Goal: Use online tool/utility: Utilize a website feature to perform a specific function

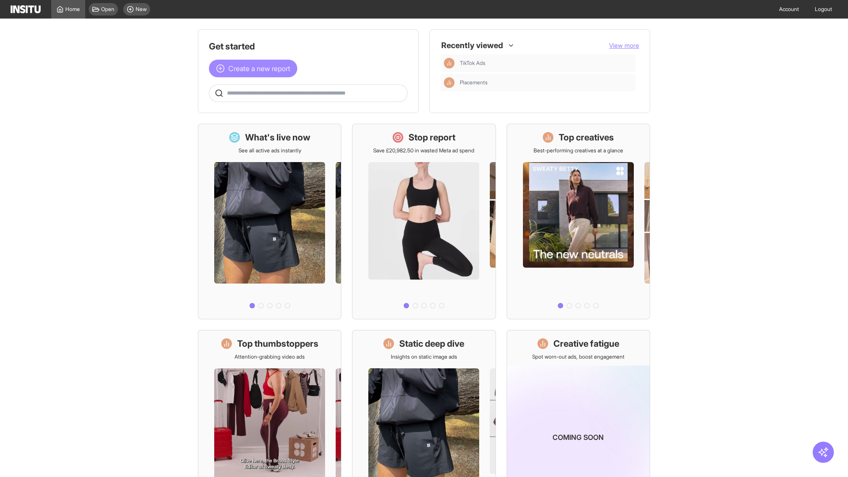
click at [255, 63] on span "Create a new report" at bounding box center [259, 68] width 62 height 11
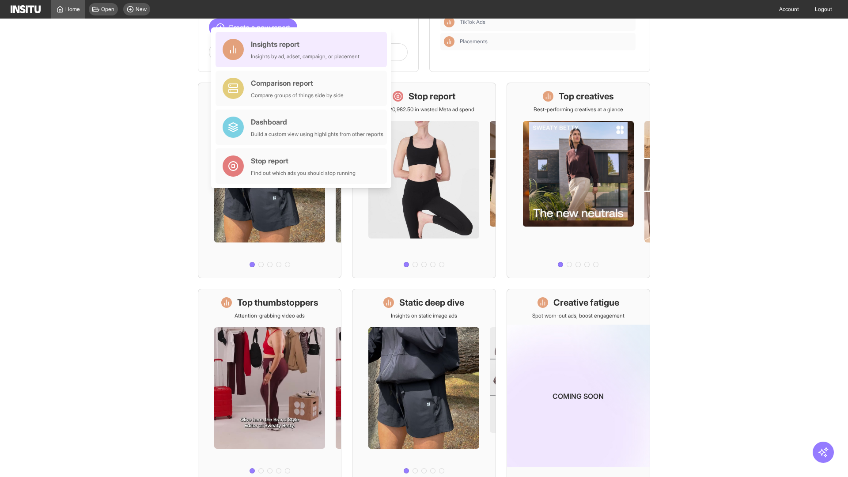
click at [303, 49] on div "Insights report Insights by ad, adset, campaign, or placement" at bounding box center [305, 49] width 109 height 21
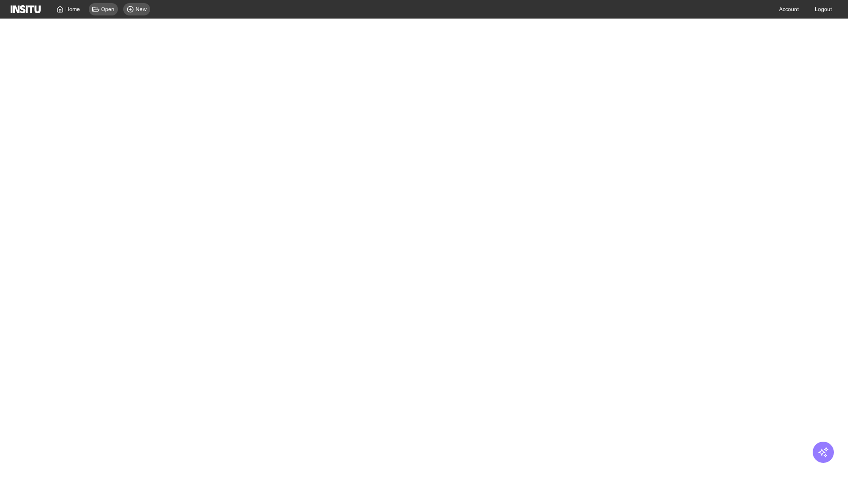
select select "**"
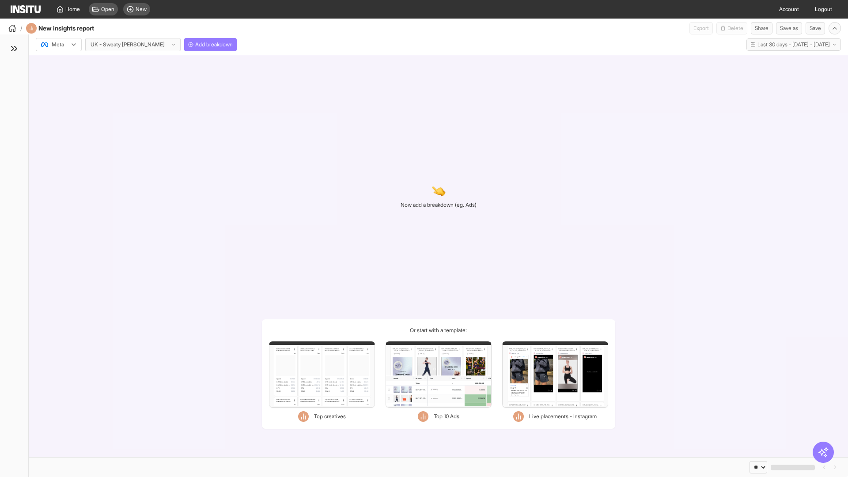
click at [59, 45] on div at bounding box center [52, 44] width 25 height 9
click at [58, 64] on span "Meta" at bounding box center [58, 64] width 12 height 8
click at [195, 45] on span "Add breakdown" at bounding box center [214, 44] width 38 height 7
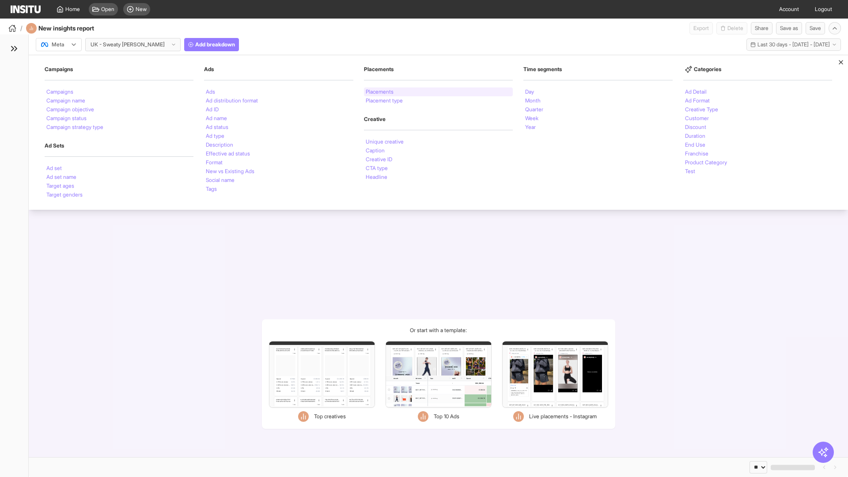
click at [380, 92] on li "Placements" at bounding box center [380, 91] width 28 height 5
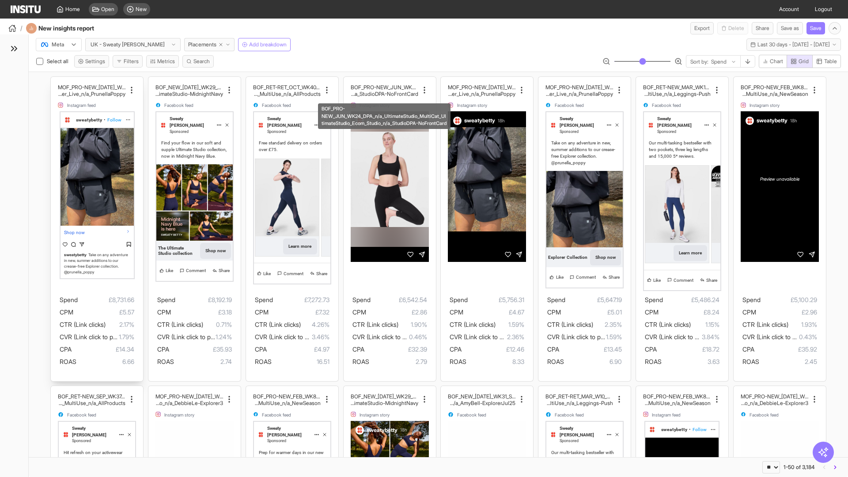
click at [55, 81] on div "MOF_PRO-NEW_[DATE]_WK30_Static_n/a_FullPrice_Multi Cat_Explorer_Influencer_Live…" at bounding box center [97, 229] width 92 height 304
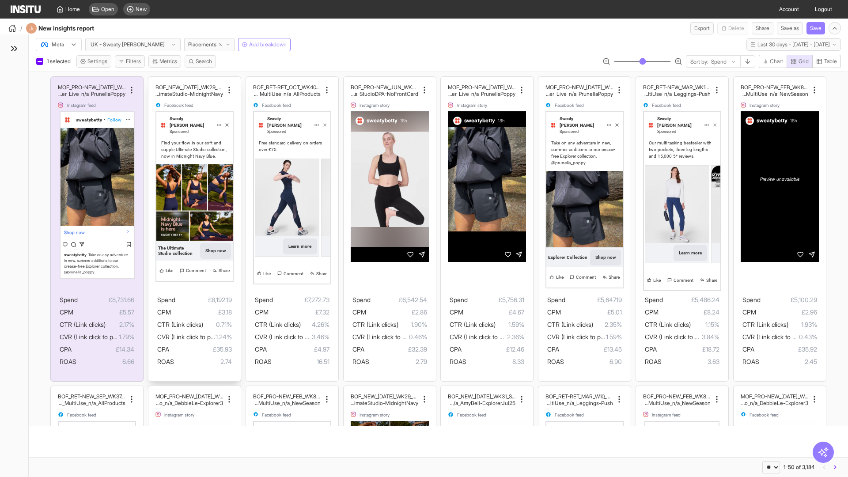
click at [152, 81] on div "BOF_NEW_[DATE]_WK29_Static_n/a_FullPrice_MultiCat_UltimateS tudio_Secondary_Mul…" at bounding box center [194, 229] width 92 height 304
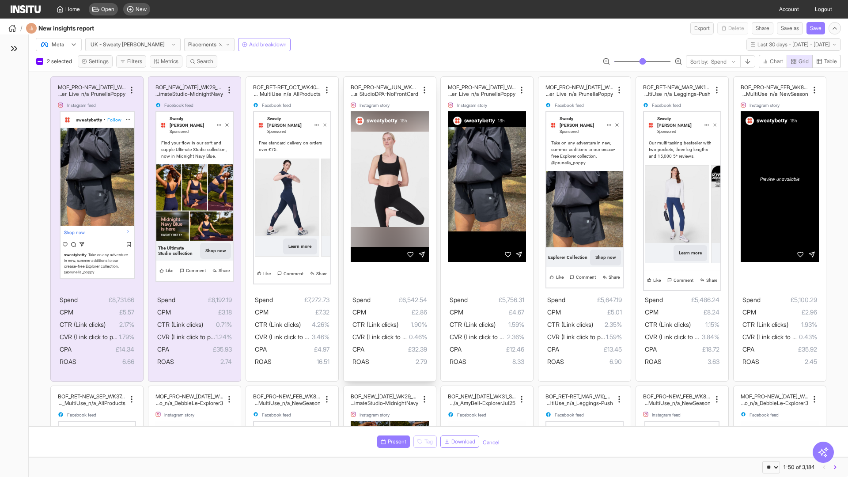
click at [348, 81] on div "BOF_PRO-NEW_JUN_WK24_DPA_n/a_UltimateStudio_MultiCat_ UltimateStudio_Ecom_Studi…" at bounding box center [390, 229] width 92 height 304
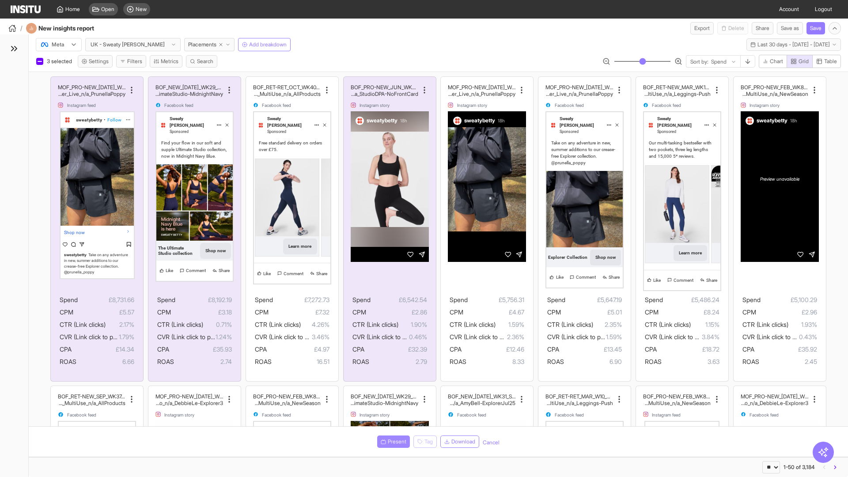
click at [392, 442] on span "Present" at bounding box center [397, 441] width 19 height 7
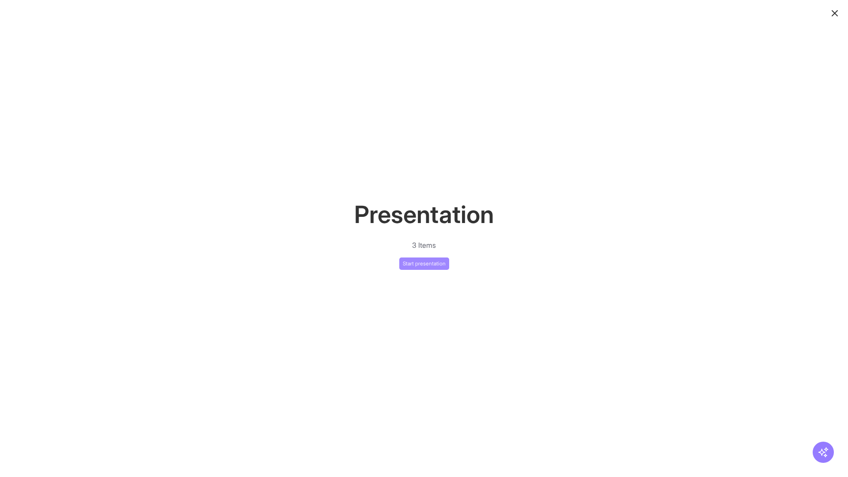
click at [424, 263] on button "Start presentation" at bounding box center [424, 263] width 50 height 12
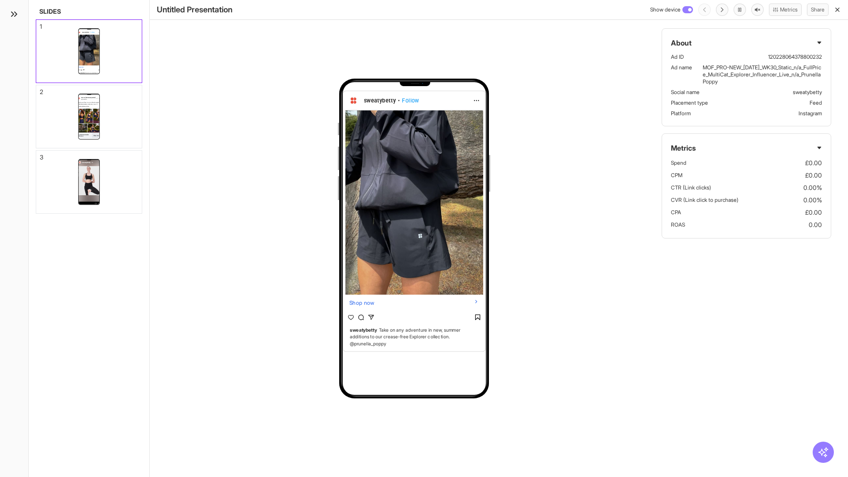
click at [40, 24] on div "1" at bounding box center [41, 26] width 2 height 6
click at [40, 89] on div "2" at bounding box center [42, 92] width 4 height 6
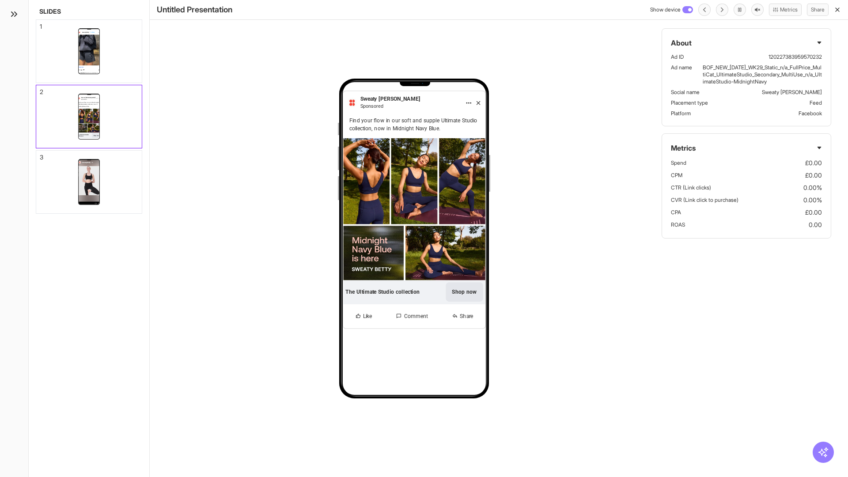
click at [40, 155] on div "3" at bounding box center [42, 157] width 4 height 6
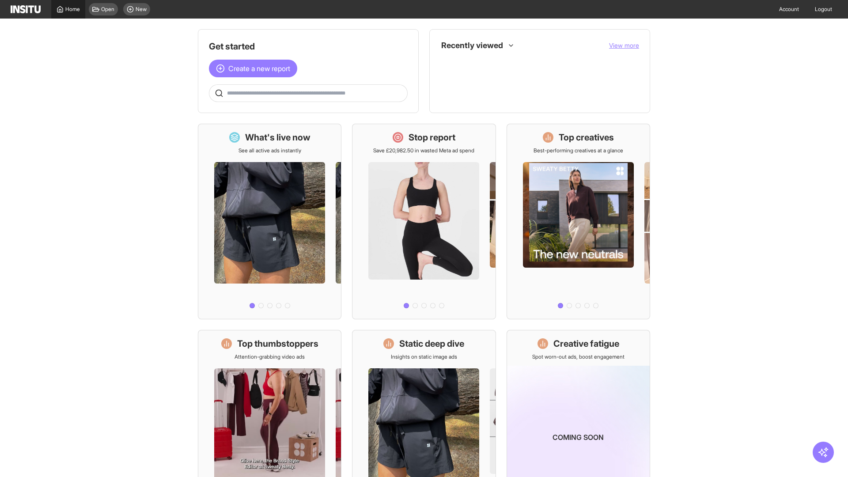
click at [68, 9] on span "Home" at bounding box center [72, 9] width 15 height 7
click at [255, 68] on span "Create a new report" at bounding box center [259, 68] width 62 height 11
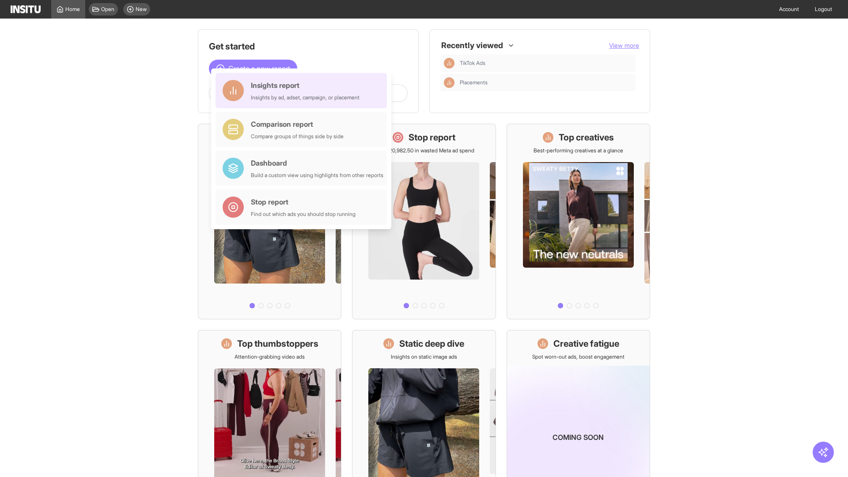
click at [303, 91] on div "Insights report Insights by ad, adset, campaign, or placement" at bounding box center [305, 90] width 109 height 21
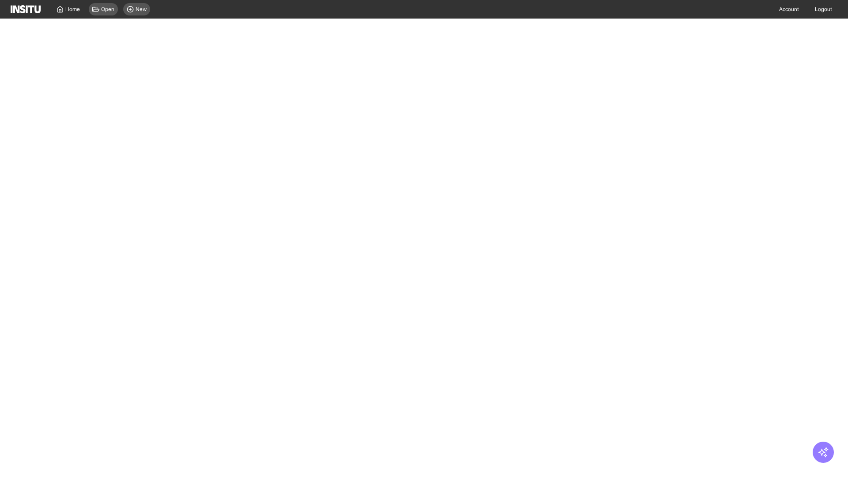
select select "**"
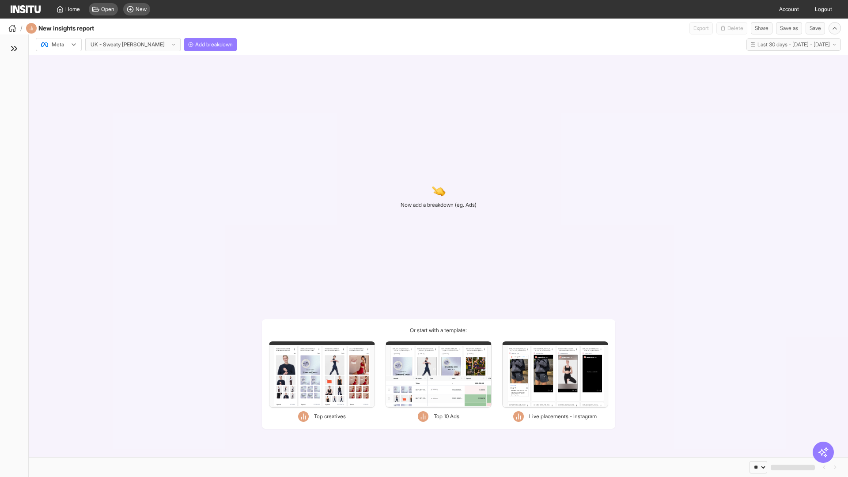
click at [59, 45] on div at bounding box center [52, 44] width 25 height 9
click at [58, 64] on span "Meta" at bounding box center [58, 64] width 12 height 8
click at [195, 45] on span "Add breakdown" at bounding box center [214, 44] width 38 height 7
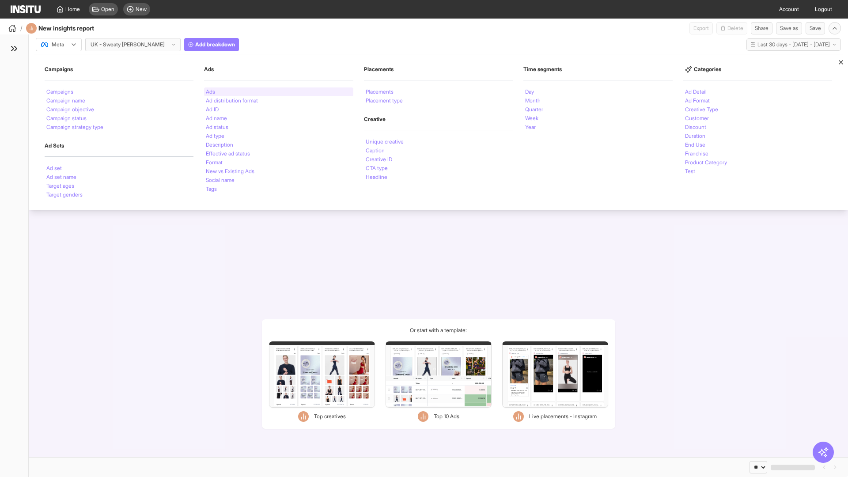
click at [210, 92] on li "Ads" at bounding box center [210, 91] width 9 height 5
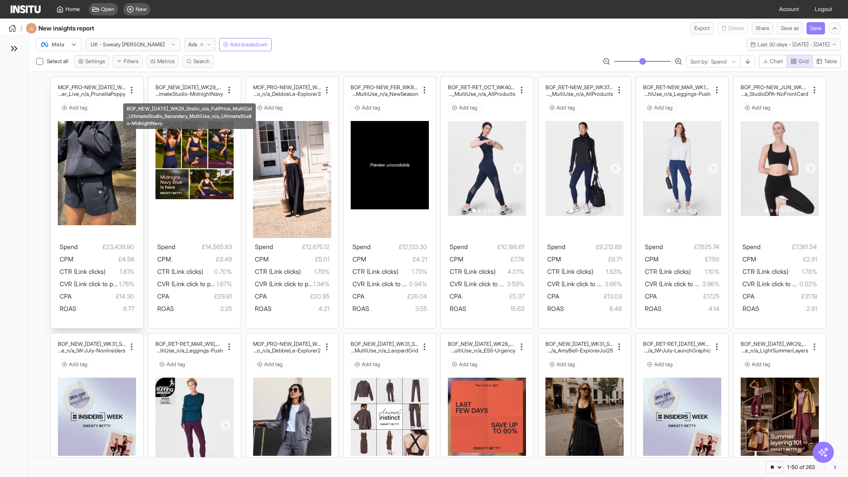
click at [55, 81] on div "MOF_PRO-NEW_JUL_WK30_Static_n/a_FullPrice_Multi Cat_Explorer_Influencer_Live_n/…" at bounding box center [97, 203] width 92 height 252
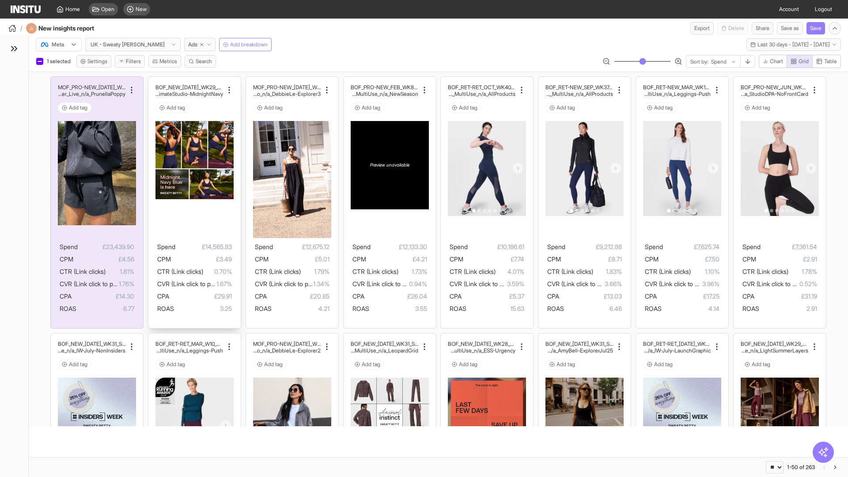
click at [152, 81] on div "BOF_NEW_JUL_WK29_Static_n/a_FullPrice_MultiCat_UltimateS tudio_Secondary_MultiU…" at bounding box center [194, 203] width 92 height 252
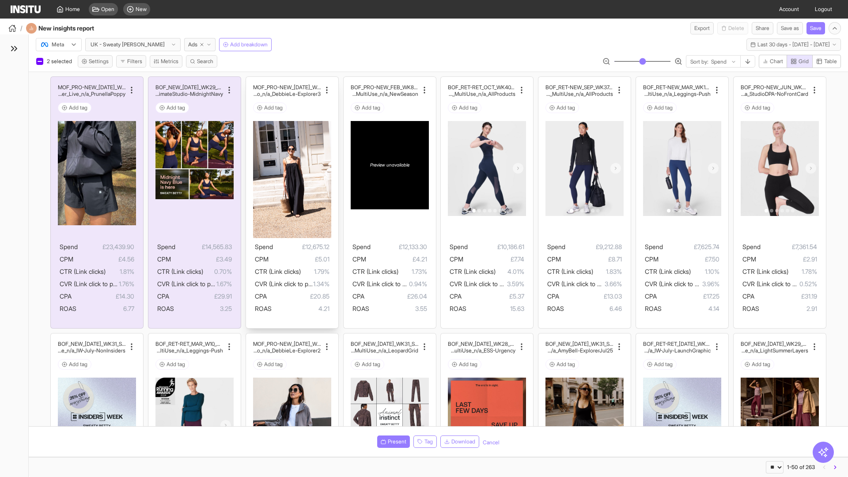
click at [250, 81] on div "MOF_PRO-NEW_JUL_WK29_Static_n/a_FullPrice_MultiCat_Ul timateStudio_Influencer_S…" at bounding box center [292, 203] width 92 height 252
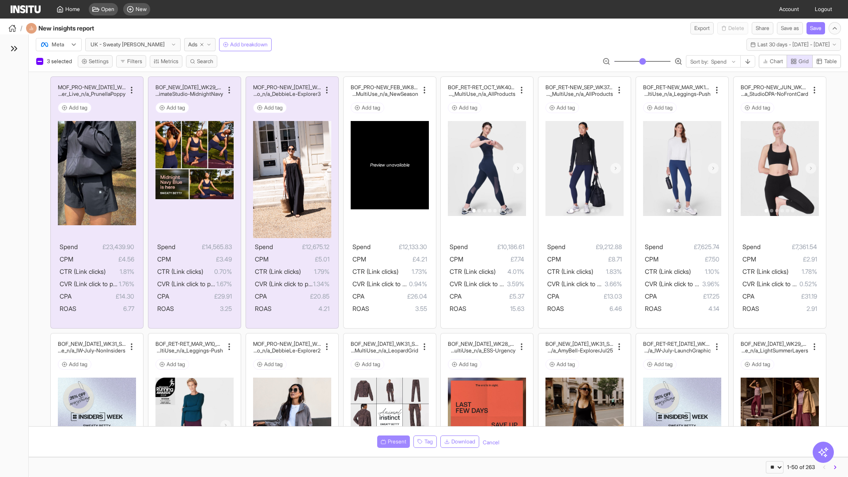
click at [392, 442] on span "Present" at bounding box center [397, 441] width 19 height 7
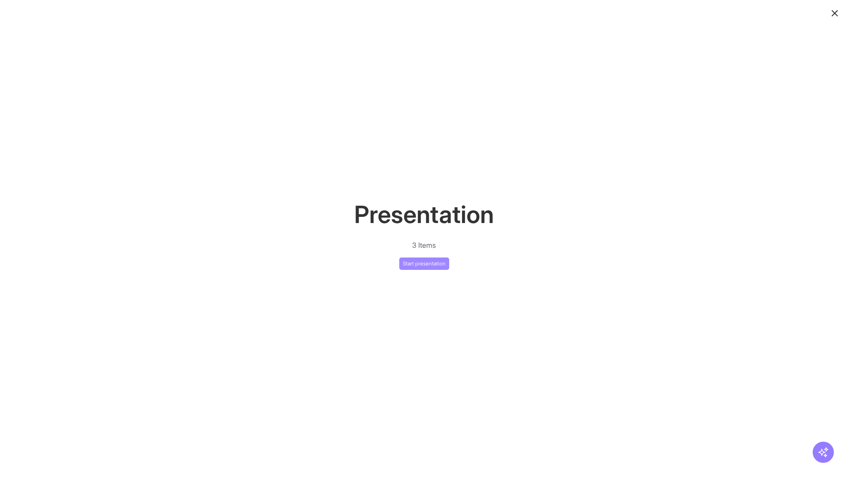
click at [424, 263] on button "Start presentation" at bounding box center [424, 263] width 50 height 12
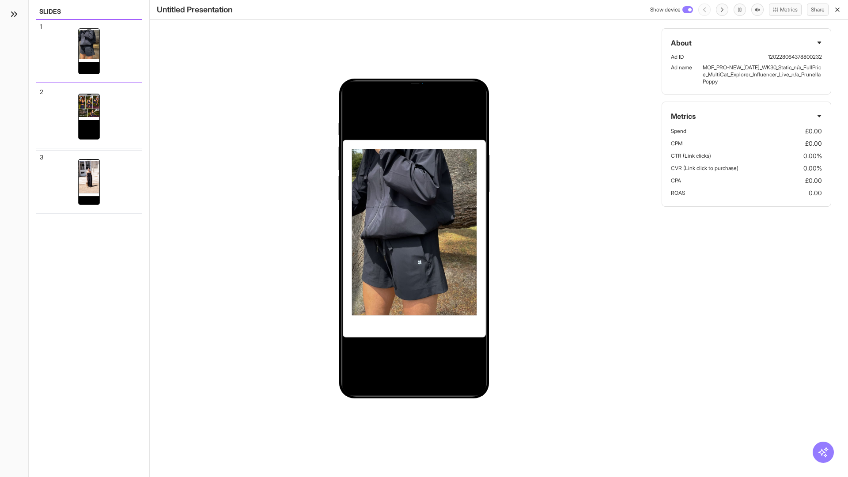
click at [40, 24] on div "1" at bounding box center [41, 26] width 2 height 6
click at [40, 89] on div "2" at bounding box center [42, 92] width 4 height 6
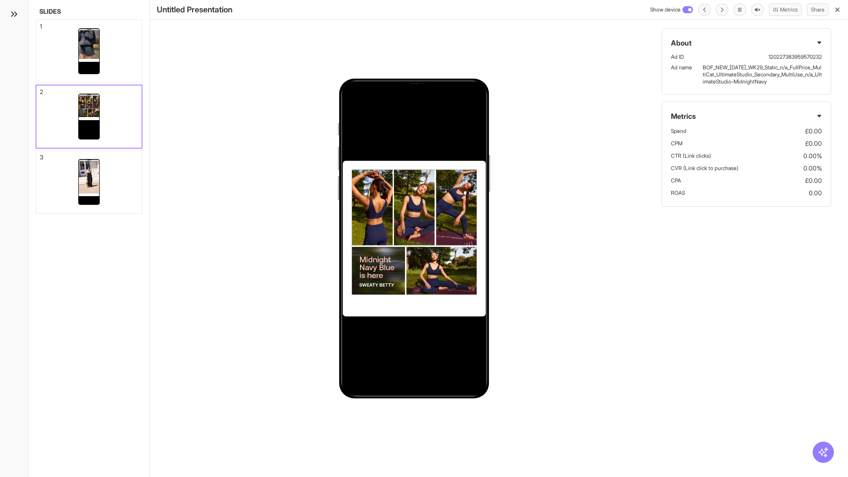
click at [40, 155] on div "3" at bounding box center [42, 157] width 4 height 6
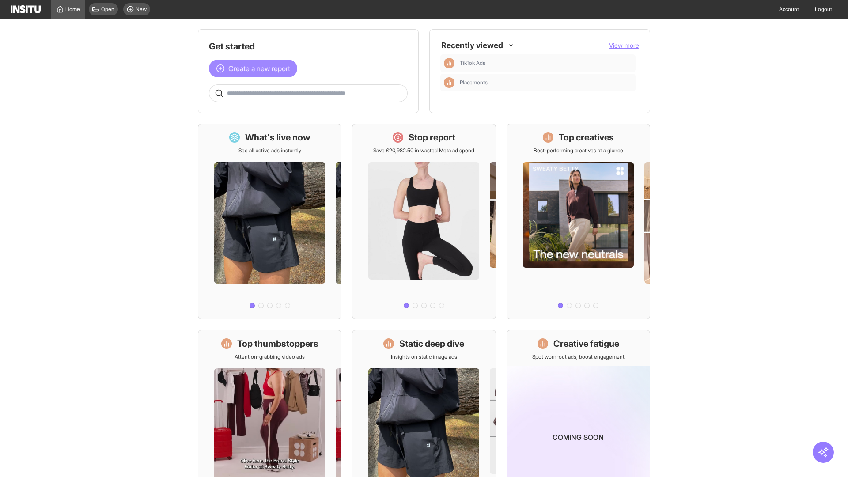
click at [255, 68] on span "Create a new report" at bounding box center [259, 68] width 62 height 11
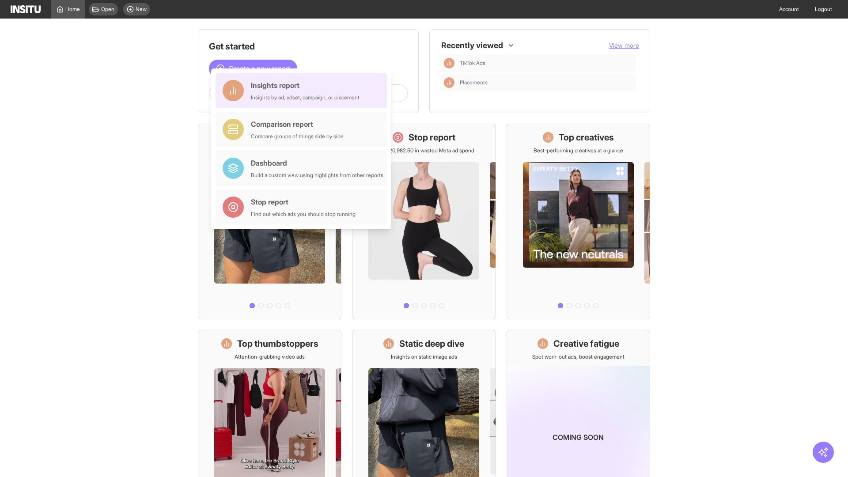
click at [303, 91] on div "Insights report Insights by ad, adset, campaign, or placement" at bounding box center [305, 90] width 109 height 21
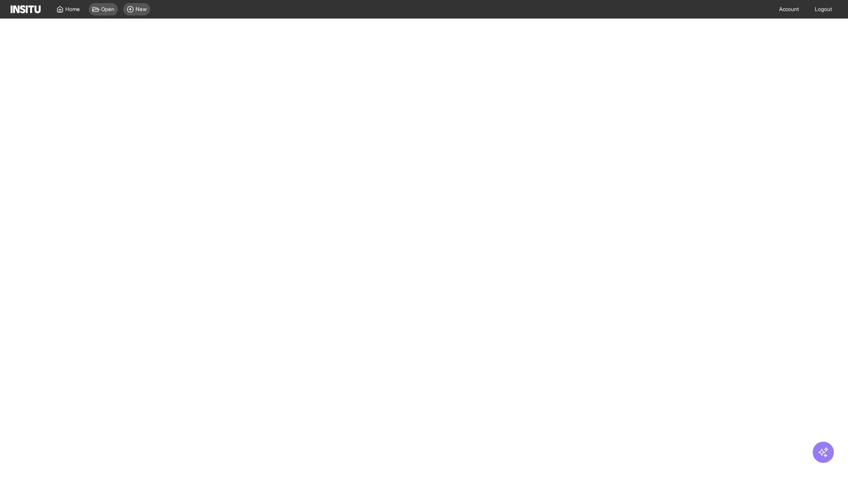
select select "**"
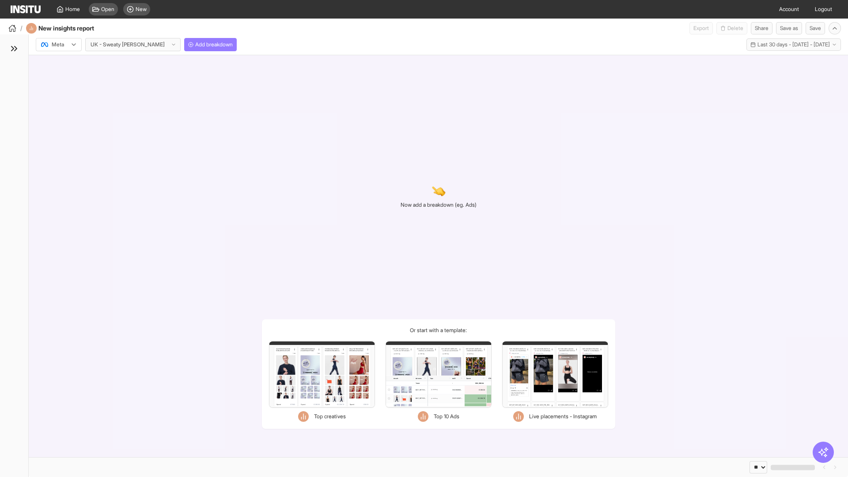
click at [59, 45] on div at bounding box center [52, 44] width 25 height 9
click at [58, 64] on span "Meta" at bounding box center [58, 64] width 12 height 8
click at [195, 45] on span "Add breakdown" at bounding box center [214, 44] width 38 height 7
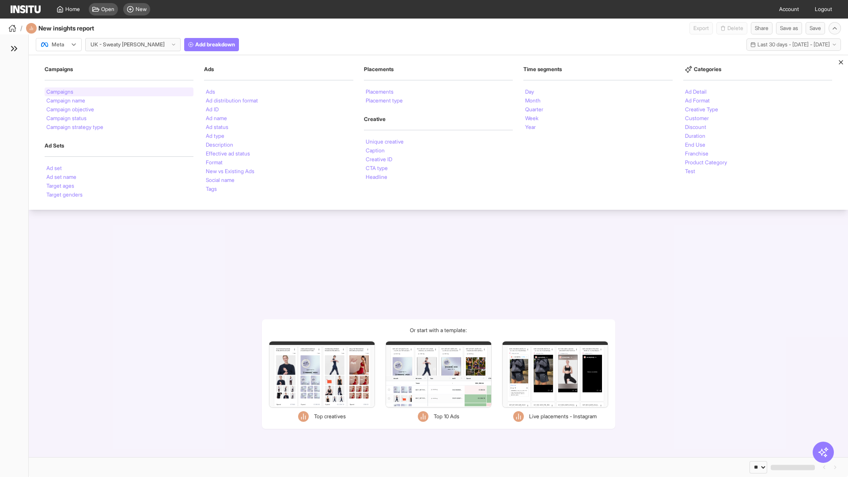
click at [61, 92] on li "Campaigns" at bounding box center [59, 91] width 27 height 5
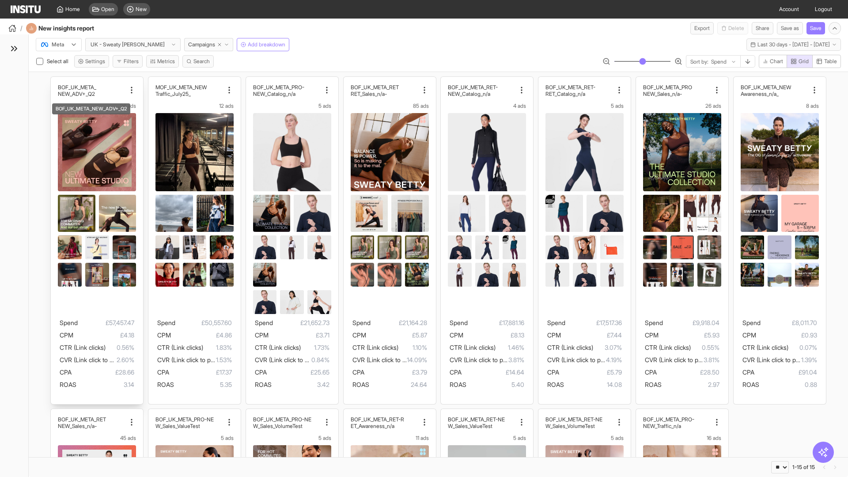
click at [55, 81] on div "BOF_UK_META_ NEW_ADV+_Q2 26 ads Spend £57,457.47 CPM £4.18 CTR (Link clicks) 0.…" at bounding box center [97, 240] width 92 height 327
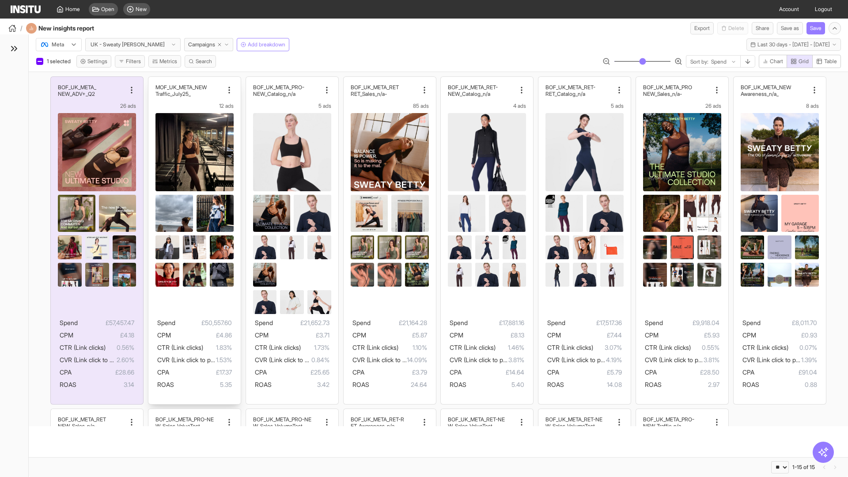
click at [152, 81] on div "MOF_UK_META_NEW _Traffic_July25 12 ads Spend £50,557.60 CPM £4.86 CTR (Link cli…" at bounding box center [194, 240] width 92 height 327
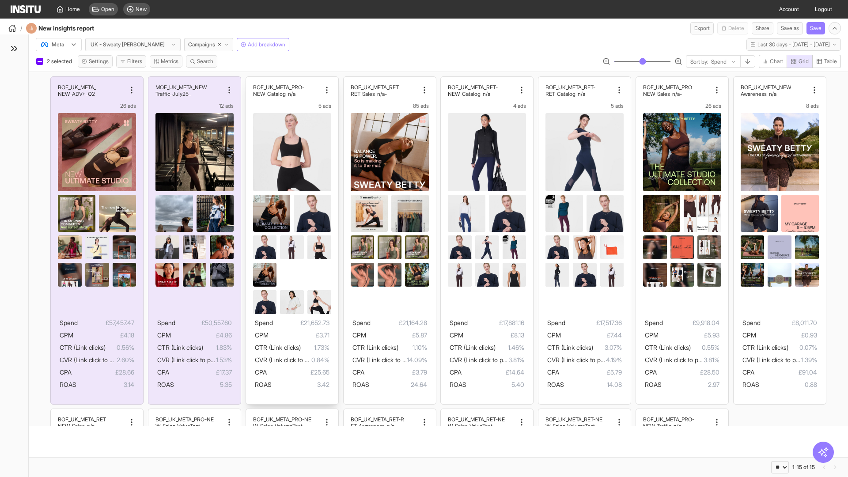
click at [250, 81] on div "BOF_UK_META_PRO- NEW_Catalog_n/a 5 ads Spend £21,652.73 CPM £3.71 CTR (Link cli…" at bounding box center [292, 240] width 92 height 327
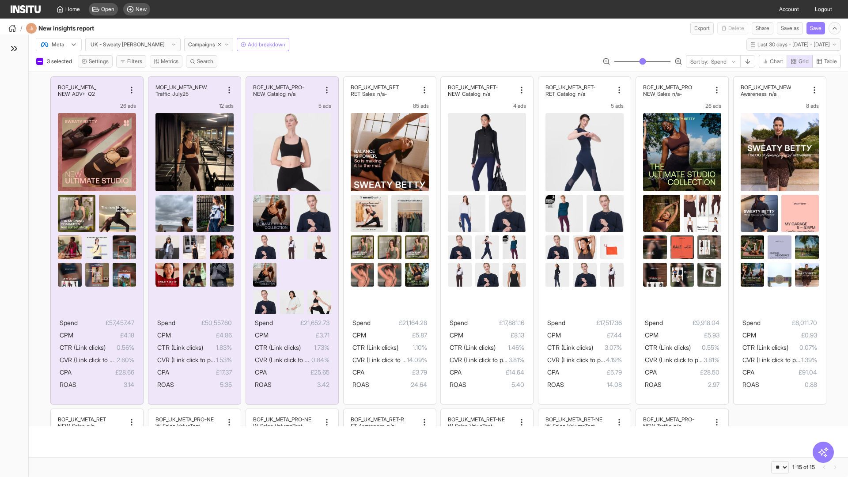
click at [392, 442] on span "Present" at bounding box center [397, 441] width 19 height 7
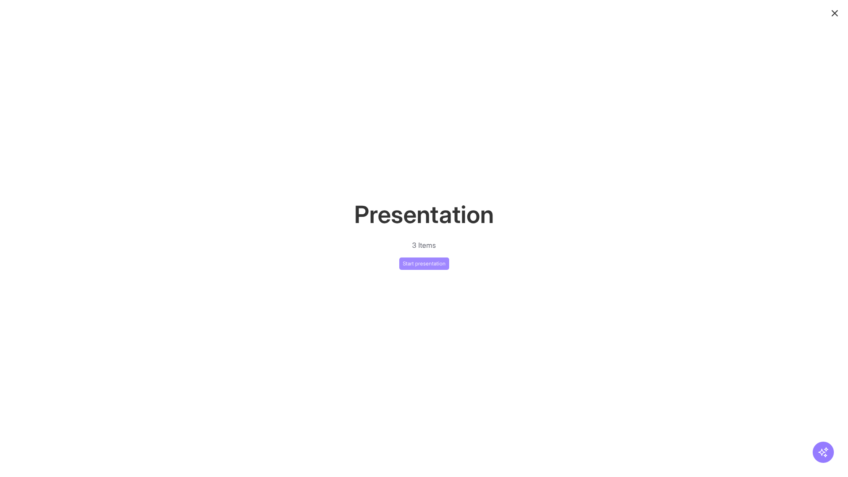
click at [424, 263] on button "Start presentation" at bounding box center [424, 263] width 50 height 12
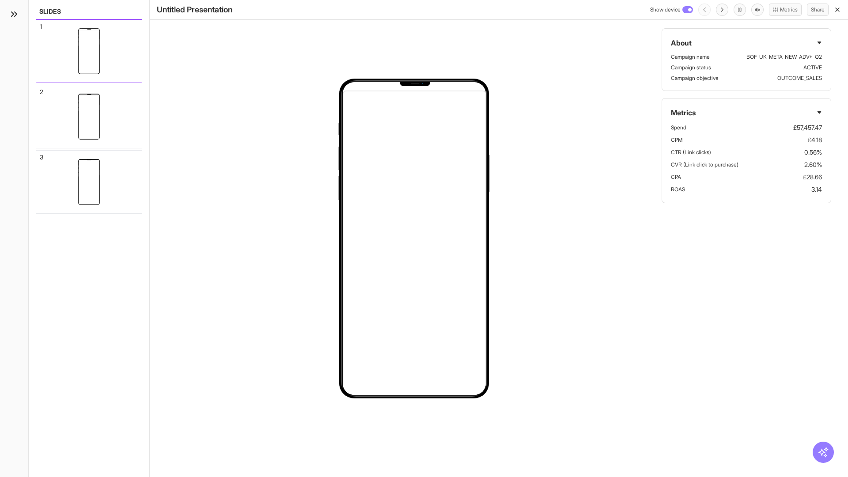
click at [40, 24] on div "1" at bounding box center [41, 26] width 2 height 6
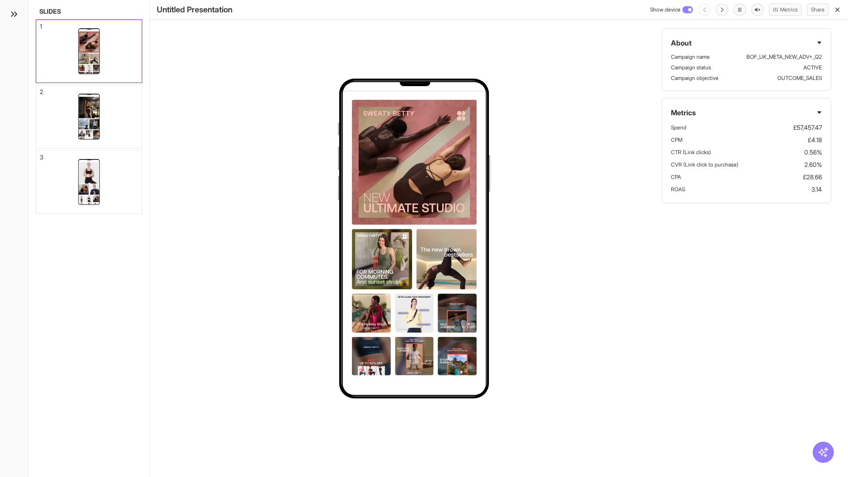
click at [40, 89] on div "2" at bounding box center [42, 92] width 4 height 6
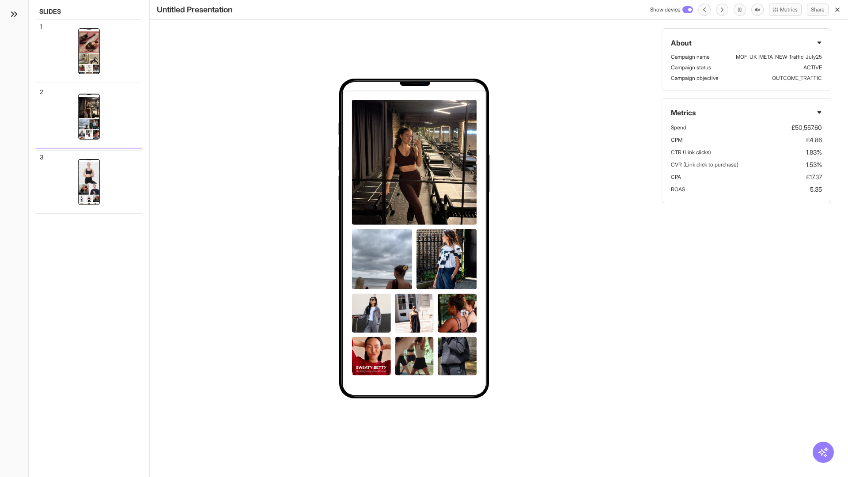
click at [40, 155] on div "3" at bounding box center [42, 157] width 4 height 6
